Goal: Information Seeking & Learning: Find specific fact

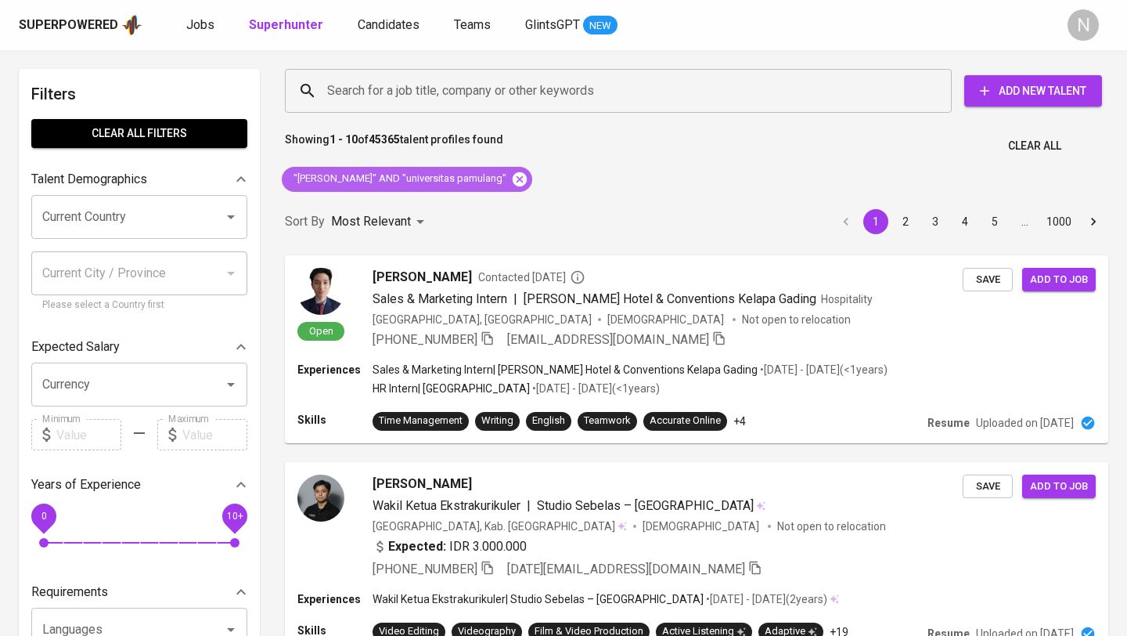
click at [511, 175] on icon at bounding box center [519, 179] width 17 height 17
click at [493, 198] on div "Sort By Most Relevant MOST_RELEVANT 1 2 3 4 5 … 1000" at bounding box center [697, 222] width 842 height 48
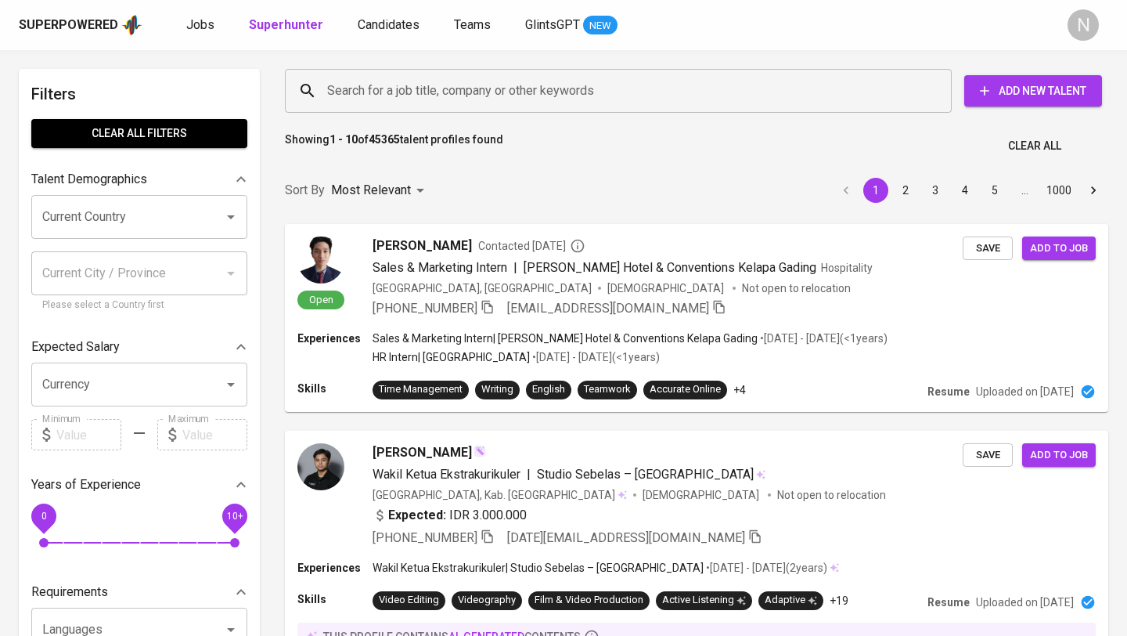
click at [366, 88] on input "Search for a job title, company or other keywords" at bounding box center [622, 91] width 598 height 30
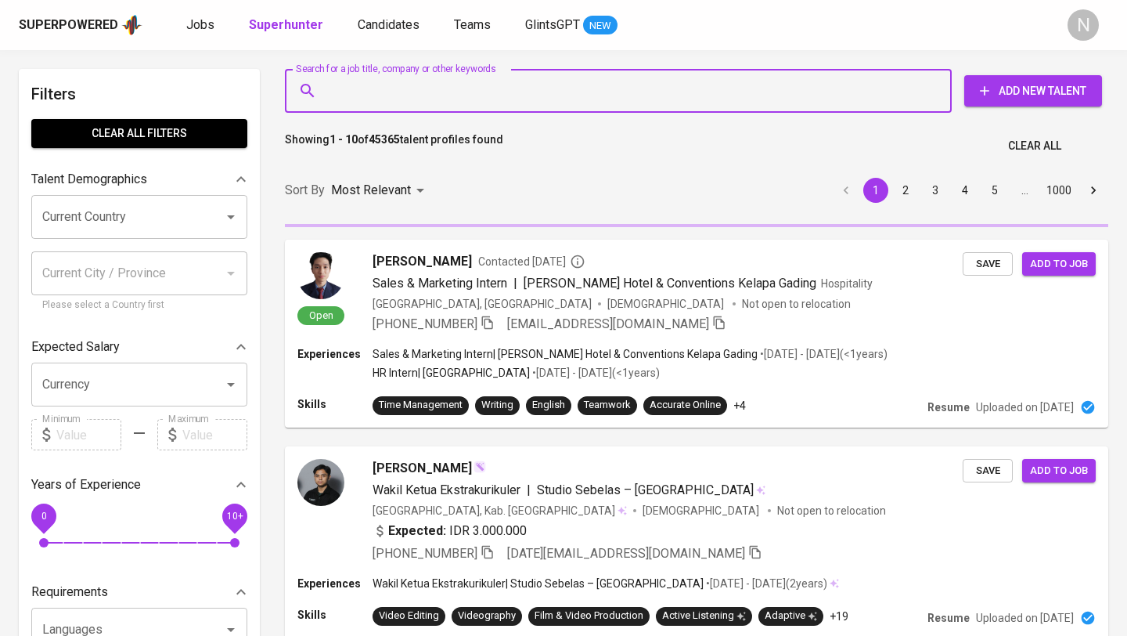
paste input "[EMAIL_ADDRESS][DOMAIN_NAME]"
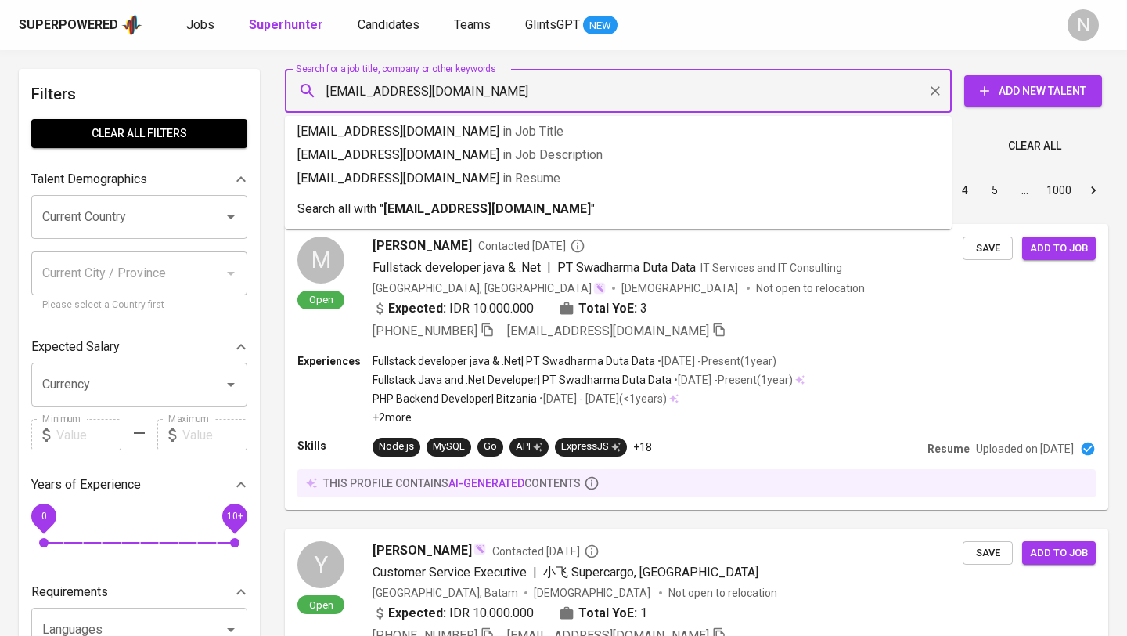
type input "[EMAIL_ADDRESS][DOMAIN_NAME]"
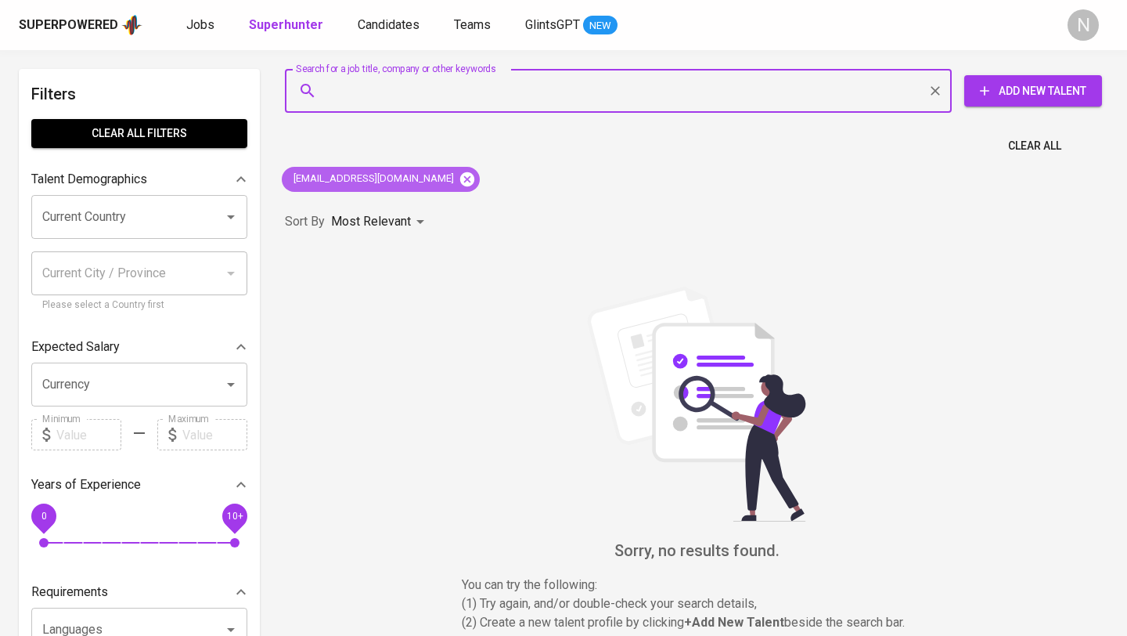
click at [459, 179] on icon at bounding box center [467, 179] width 17 height 17
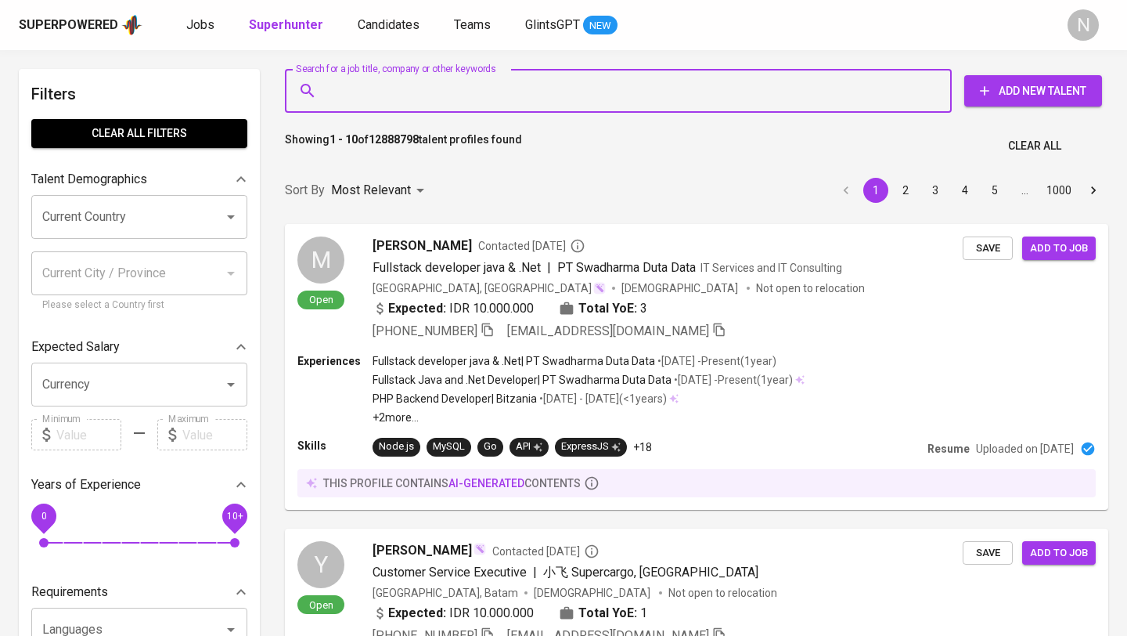
click at [354, 98] on input "Search for a job title, company or other keywords" at bounding box center [622, 91] width 598 height 30
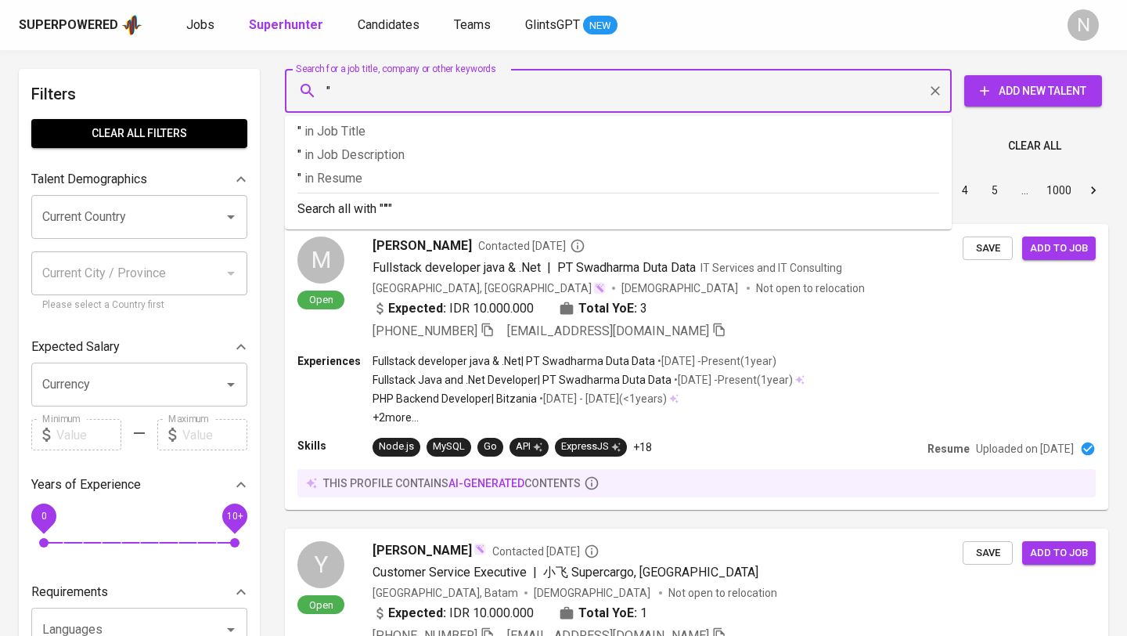
paste input "[PERSON_NAME]"
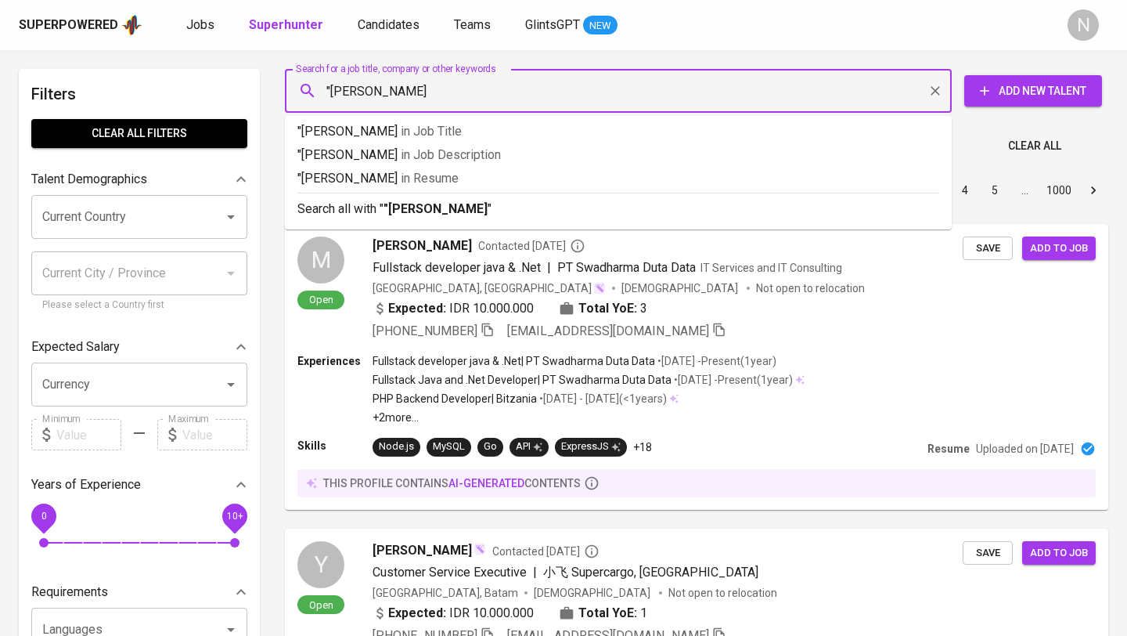
type input ""[PERSON_NAME]""
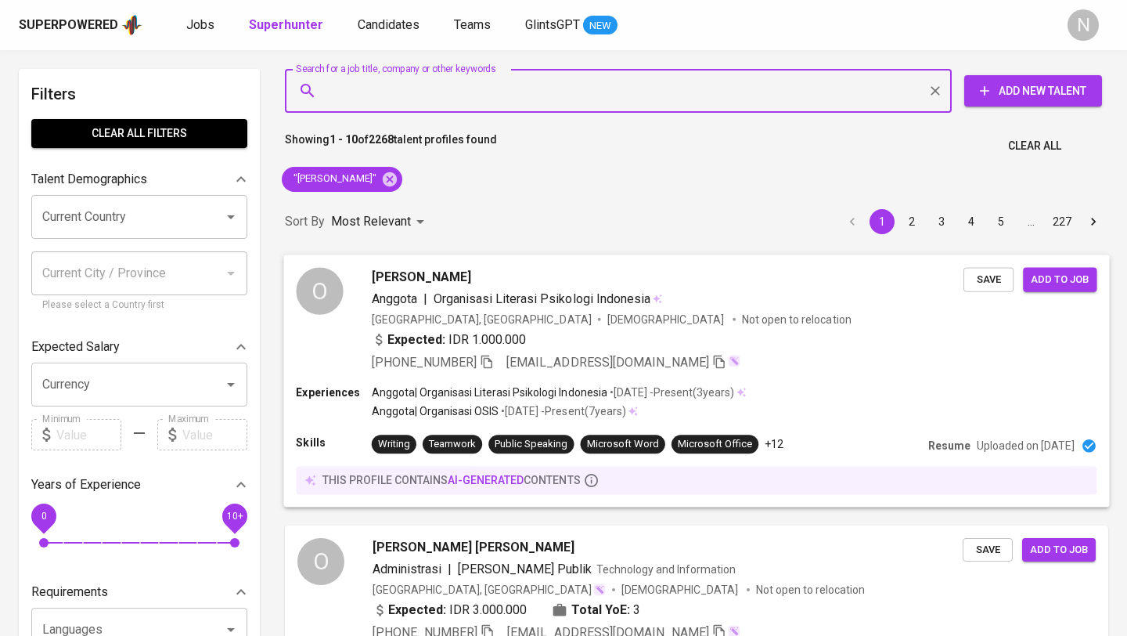
click at [784, 342] on div "Expected: IDR 1.000.000" at bounding box center [668, 341] width 592 height 23
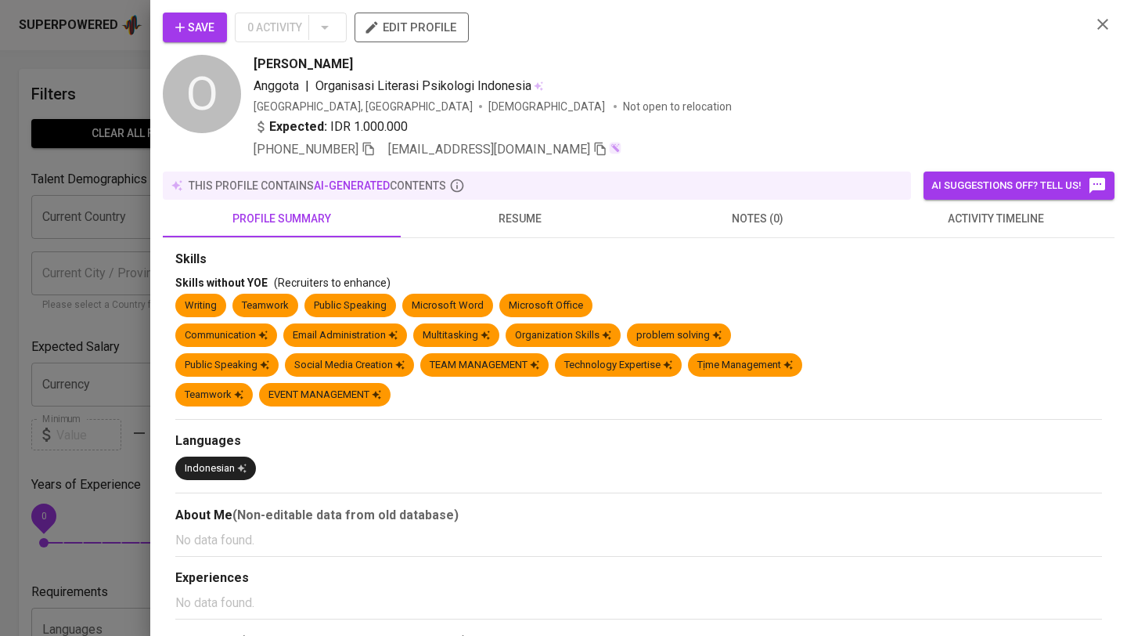
click at [511, 225] on span "resume" at bounding box center [519, 219] width 219 height 20
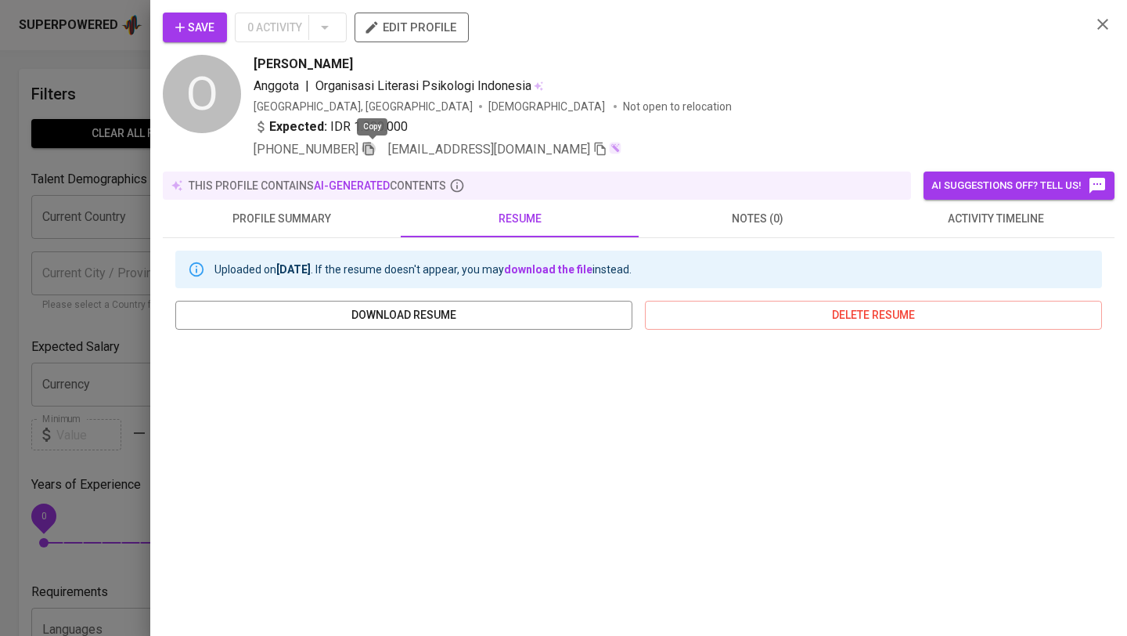
click at [372, 150] on icon "button" at bounding box center [369, 149] width 14 height 14
drag, startPoint x: 342, startPoint y: 67, endPoint x: 252, endPoint y: 62, distance: 90.1
click at [252, 62] on div "O [PERSON_NAME] Anggota | Organisasi Literasi Psikologi [GEOGRAPHIC_DATA] [GEOG…" at bounding box center [621, 107] width 916 height 104
copy span "[PERSON_NAME]"
